Goal: Information Seeking & Learning: Learn about a topic

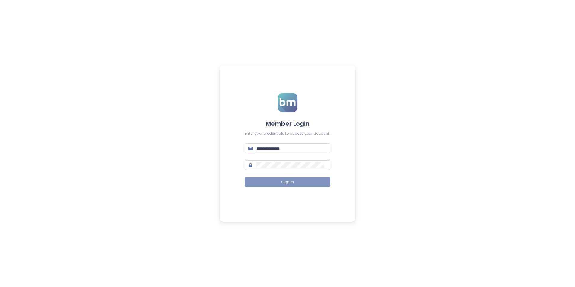
type input "**********"
click at [285, 179] on button "Sign In" at bounding box center [287, 182] width 85 height 10
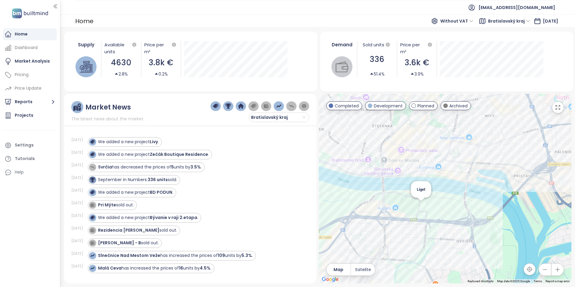
click at [422, 203] on div "Liget" at bounding box center [445, 189] width 253 height 190
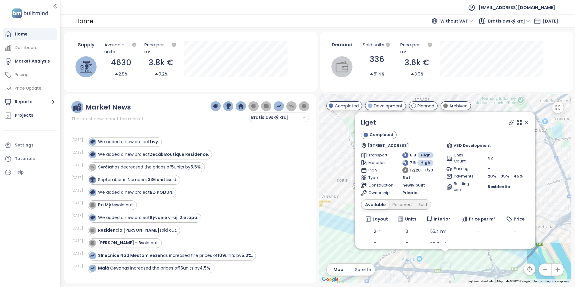
scroll to position [33, 0]
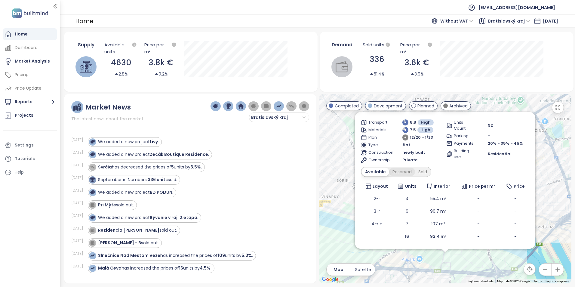
click at [398, 172] on div "Reserved" at bounding box center [402, 172] width 26 height 8
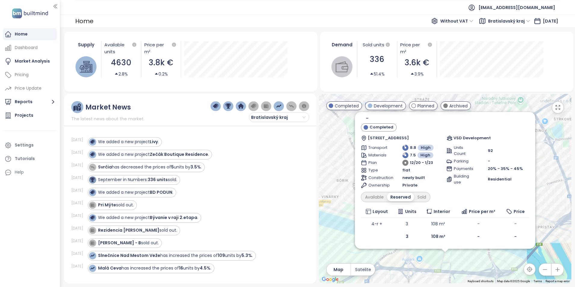
scroll to position [8, 0]
click at [422, 196] on div "Sold" at bounding box center [421, 197] width 15 height 8
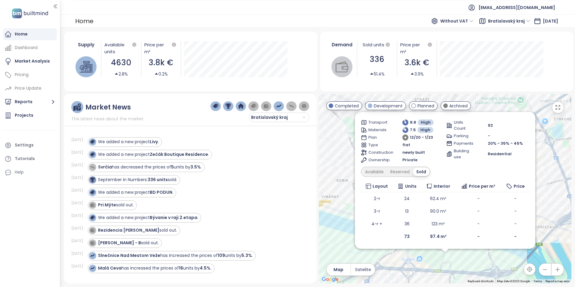
scroll to position [0, 0]
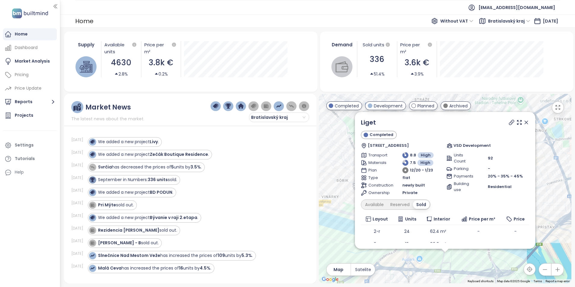
click at [524, 121] on icon at bounding box center [527, 122] width 6 height 6
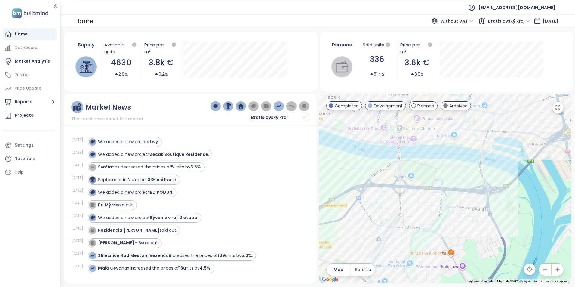
drag, startPoint x: 473, startPoint y: 249, endPoint x: 465, endPoint y: 165, distance: 84.4
click at [465, 165] on div at bounding box center [445, 189] width 253 height 190
click at [499, 169] on div "Southbank" at bounding box center [445, 189] width 253 height 190
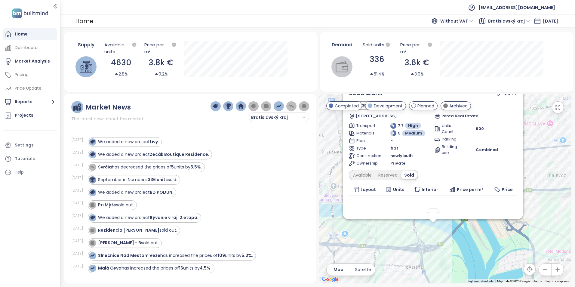
drag, startPoint x: 516, startPoint y: 218, endPoint x: 512, endPoint y: 265, distance: 47.1
click at [512, 267] on div "Southbank Planned [STREET_ADDRESS] Penta Real Estate Transport 7.7 High Materia…" at bounding box center [445, 189] width 253 height 190
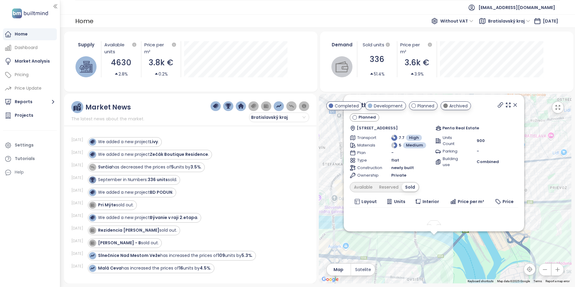
click at [514, 105] on icon at bounding box center [515, 105] width 3 height 3
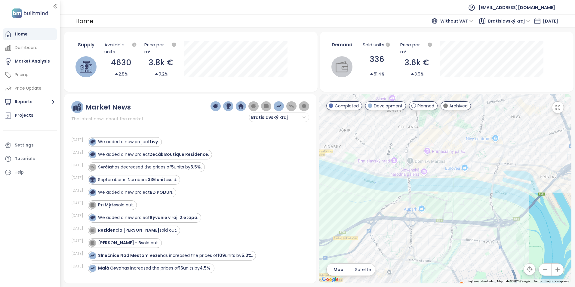
drag, startPoint x: 455, startPoint y: 202, endPoint x: 474, endPoint y: 187, distance: 24.3
click at [474, 187] on div at bounding box center [445, 189] width 253 height 190
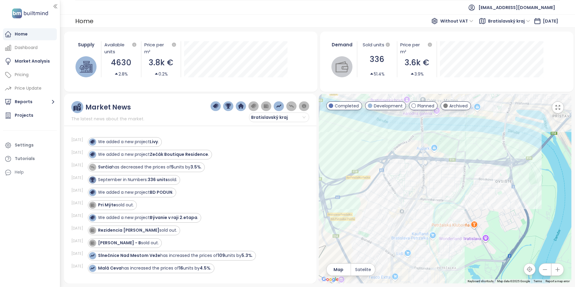
drag, startPoint x: 442, startPoint y: 229, endPoint x: 446, endPoint y: 215, distance: 14.3
click at [446, 215] on div at bounding box center [445, 189] width 253 height 190
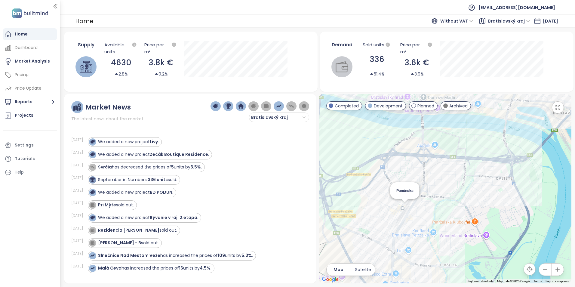
click at [407, 208] on div "Panónska" at bounding box center [445, 189] width 253 height 190
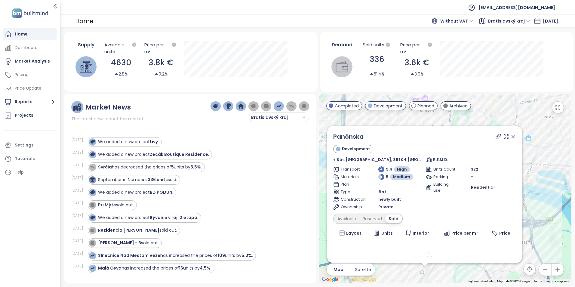
drag, startPoint x: 552, startPoint y: 133, endPoint x: 531, endPoint y: 226, distance: 95.3
click at [531, 226] on div "Panónska Development Stn. Petržalka, 851 04 [GEOGRAPHIC_DATA]-[GEOGRAPHIC_DATA]…" at bounding box center [445, 189] width 253 height 190
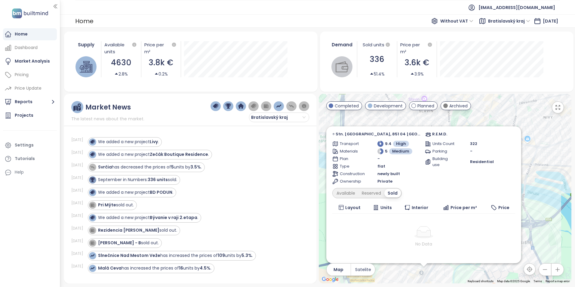
scroll to position [41, 0]
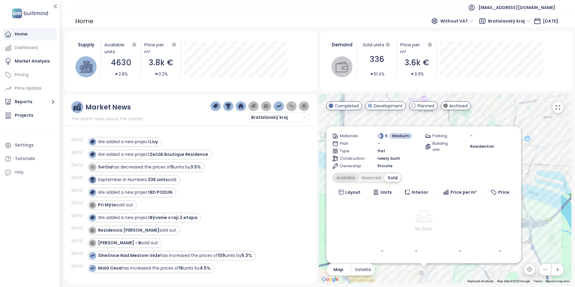
click at [351, 177] on div "Available" at bounding box center [345, 178] width 25 height 8
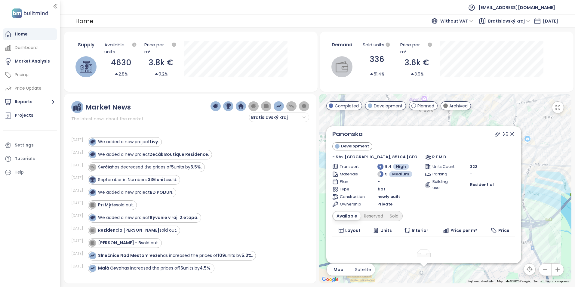
scroll to position [0, 0]
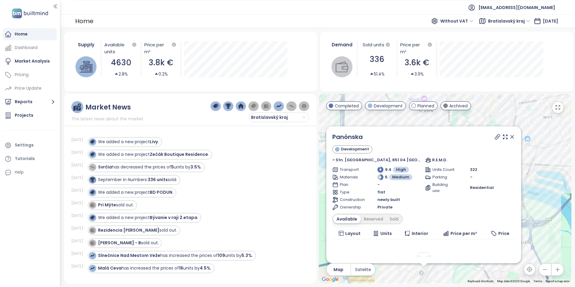
click at [511, 137] on icon at bounding box center [512, 136] width 3 height 3
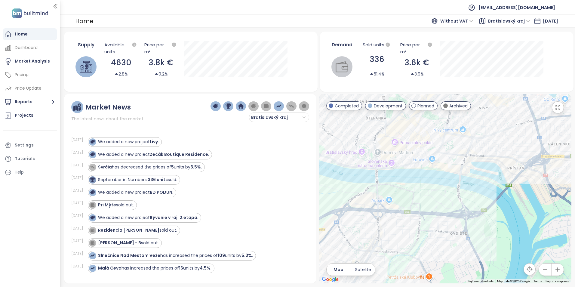
drag, startPoint x: 513, startPoint y: 198, endPoint x: 448, endPoint y: 189, distance: 65.4
click at [448, 189] on div at bounding box center [445, 189] width 253 height 190
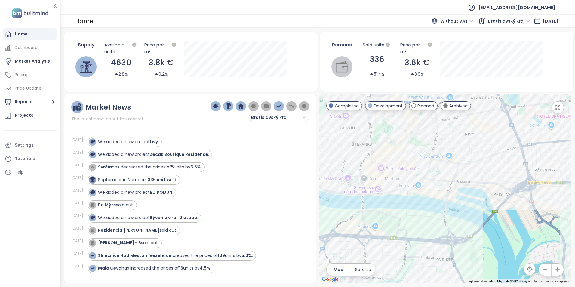
drag, startPoint x: 480, startPoint y: 196, endPoint x: 466, endPoint y: 222, distance: 29.6
click at [466, 222] on div at bounding box center [445, 189] width 253 height 190
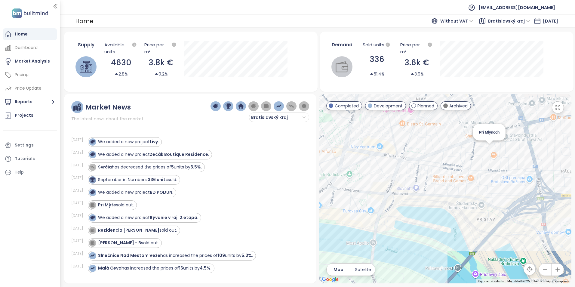
click at [490, 148] on div "Pri Mlynoch" at bounding box center [445, 189] width 253 height 190
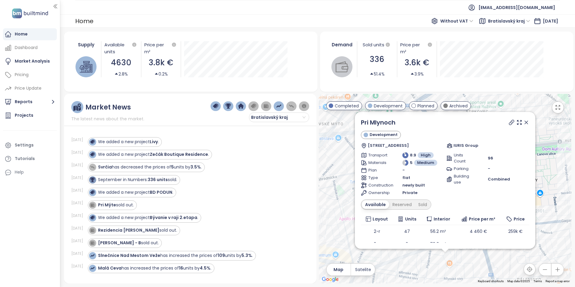
click at [525, 121] on icon at bounding box center [526, 122] width 3 height 3
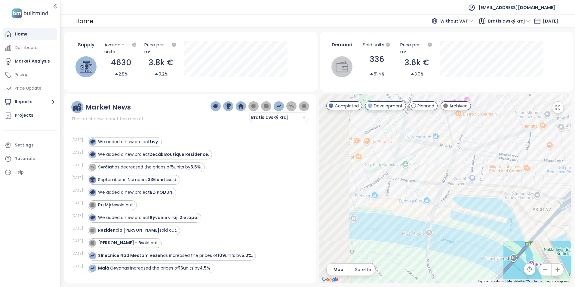
drag, startPoint x: 401, startPoint y: 235, endPoint x: 508, endPoint y: 112, distance: 162.5
click at [509, 110] on div at bounding box center [445, 189] width 253 height 190
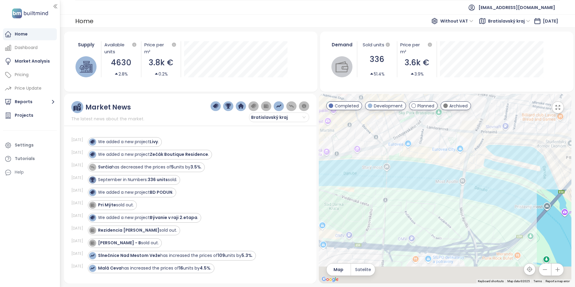
drag, startPoint x: 461, startPoint y: 184, endPoint x: 467, endPoint y: 165, distance: 19.6
click at [467, 165] on div at bounding box center [445, 189] width 253 height 190
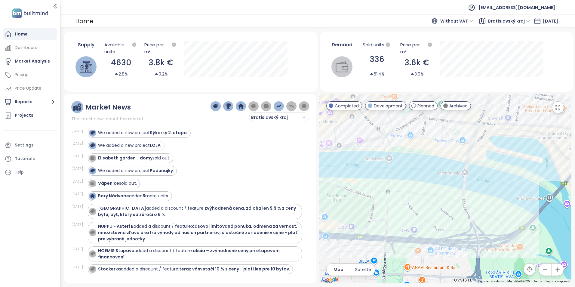
scroll to position [271, 0]
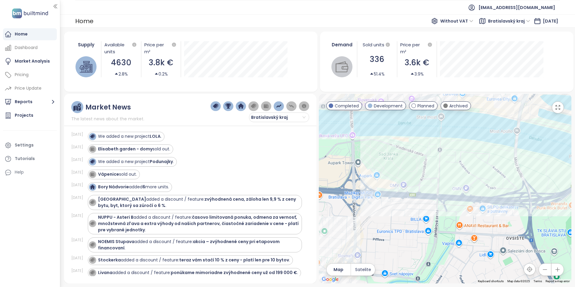
drag, startPoint x: 470, startPoint y: 196, endPoint x: 483, endPoint y: 181, distance: 20.3
click at [483, 181] on div at bounding box center [445, 189] width 253 height 190
